Goal: Transaction & Acquisition: Obtain resource

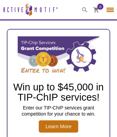
select select "[GEOGRAPHIC_DATA], The"
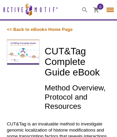
select select "[GEOGRAPHIC_DATA], The"
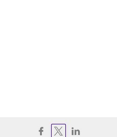
click at [58, 130] on icon at bounding box center [58, 131] width 9 height 9
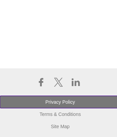
click at [59, 101] on link "Privacy Policy" at bounding box center [60, 102] width 121 height 12
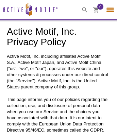
select select "[GEOGRAPHIC_DATA], The"
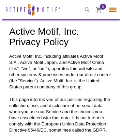
scroll to position [3455, 0]
